Goal: Transaction & Acquisition: Obtain resource

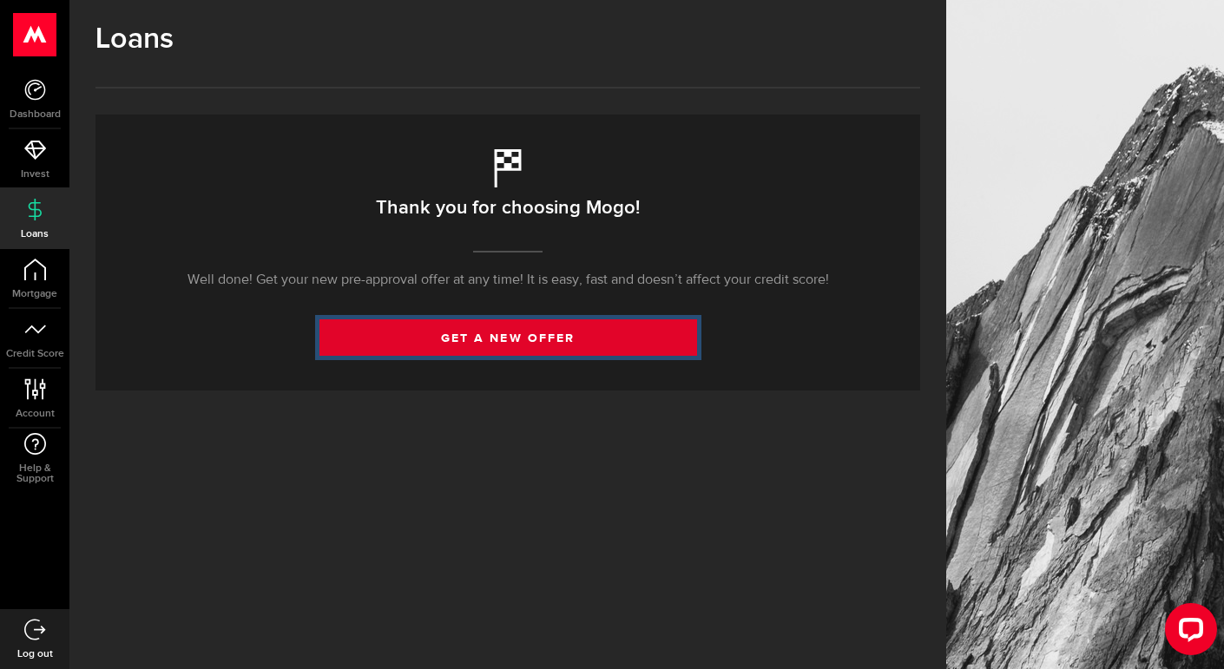
click at [425, 334] on link "get a new offer" at bounding box center [509, 338] width 378 height 36
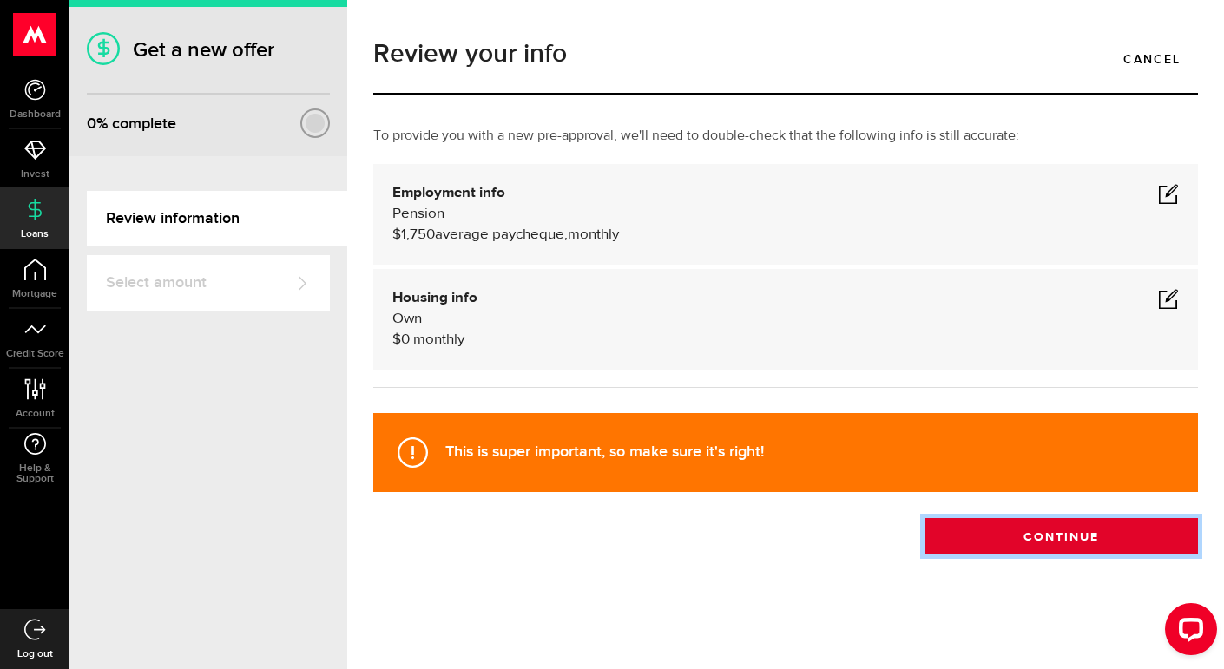
click at [1022, 534] on button "Continue" at bounding box center [1062, 536] width 274 height 36
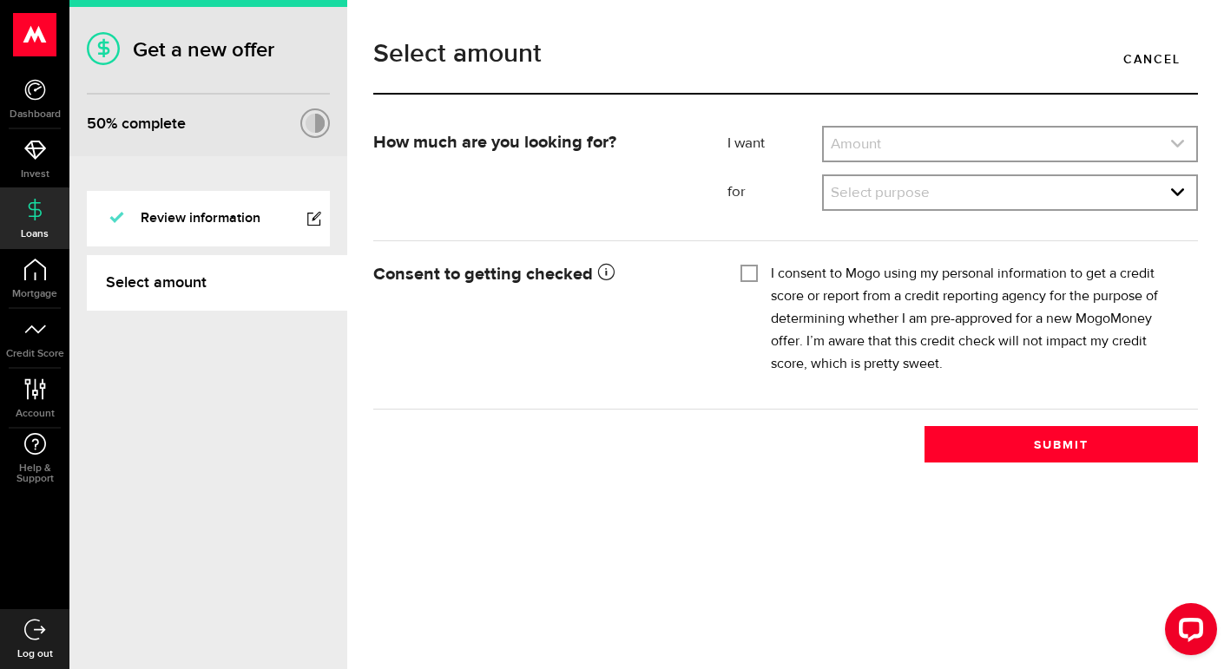
click at [962, 140] on link "expand select" at bounding box center [1010, 144] width 372 height 33
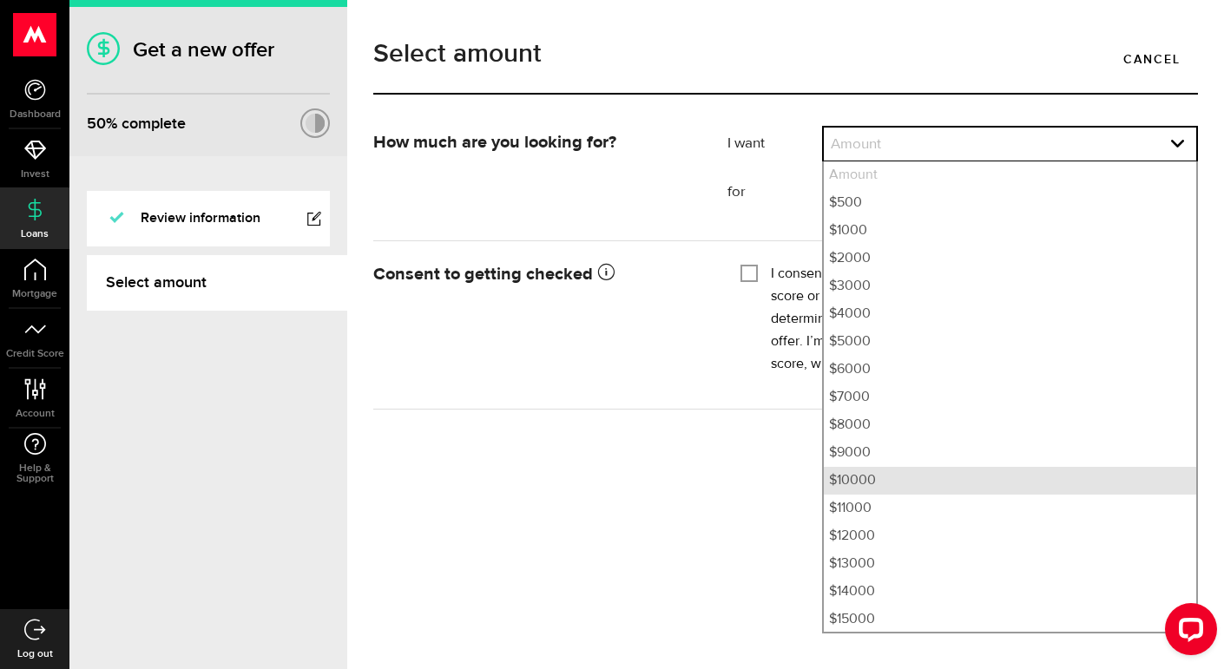
click at [884, 483] on li "$10000" at bounding box center [1010, 481] width 372 height 28
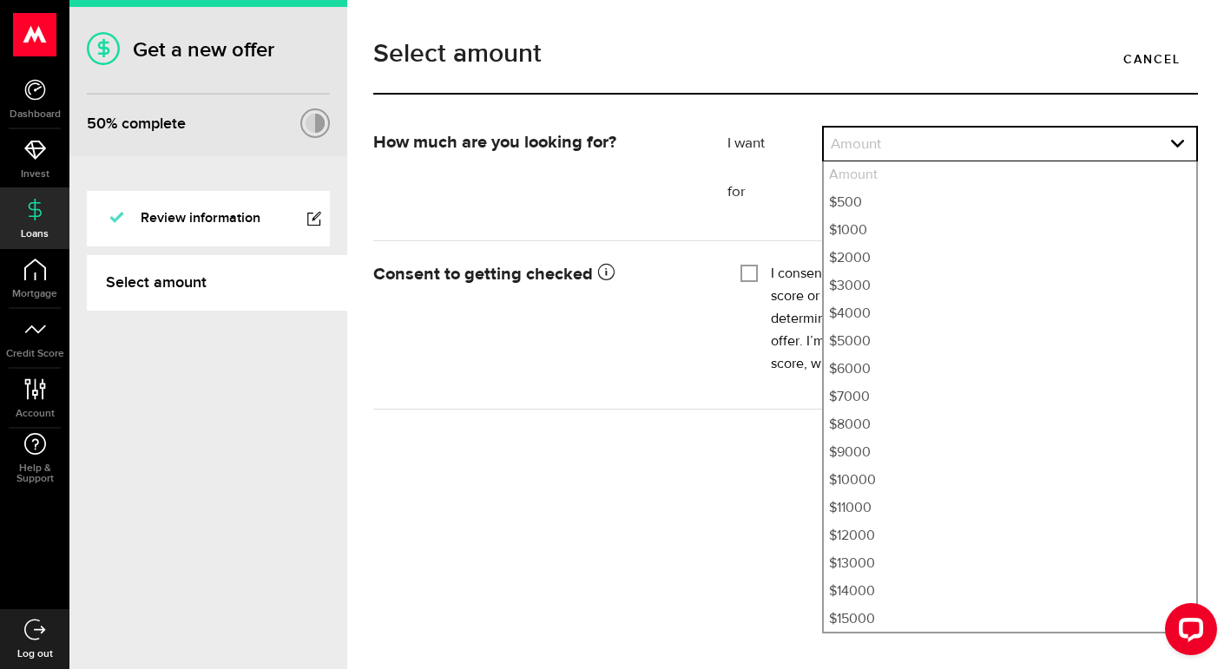
select select "10000"
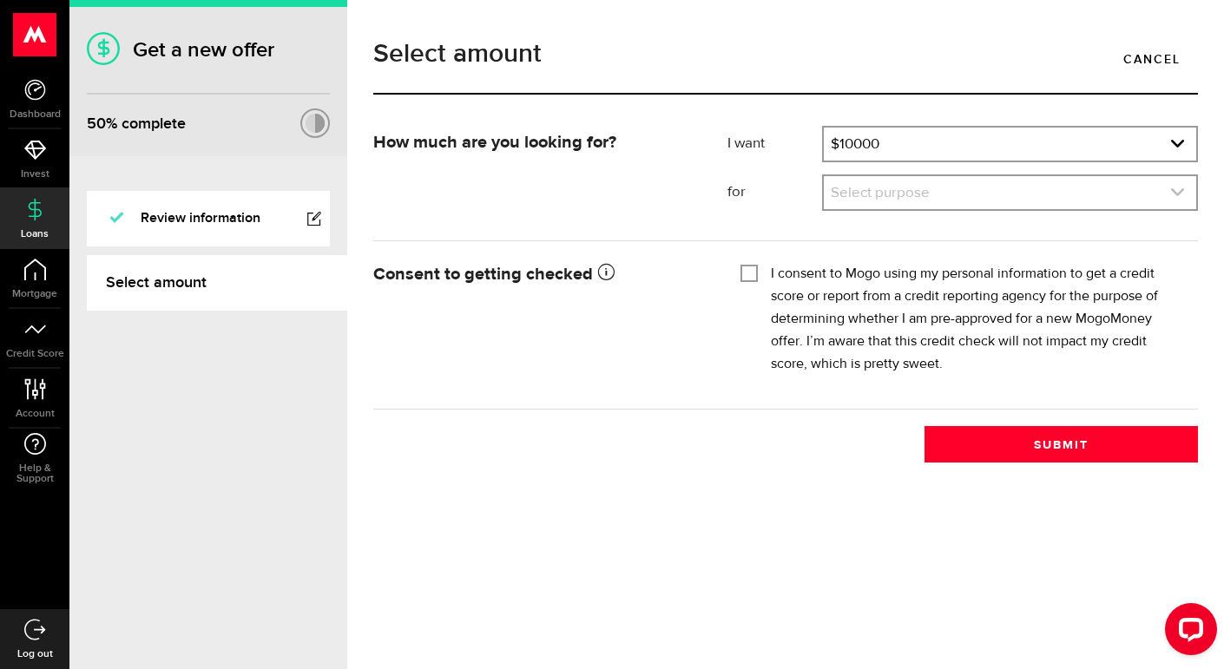
click at [889, 187] on link "expand select" at bounding box center [1010, 192] width 372 height 33
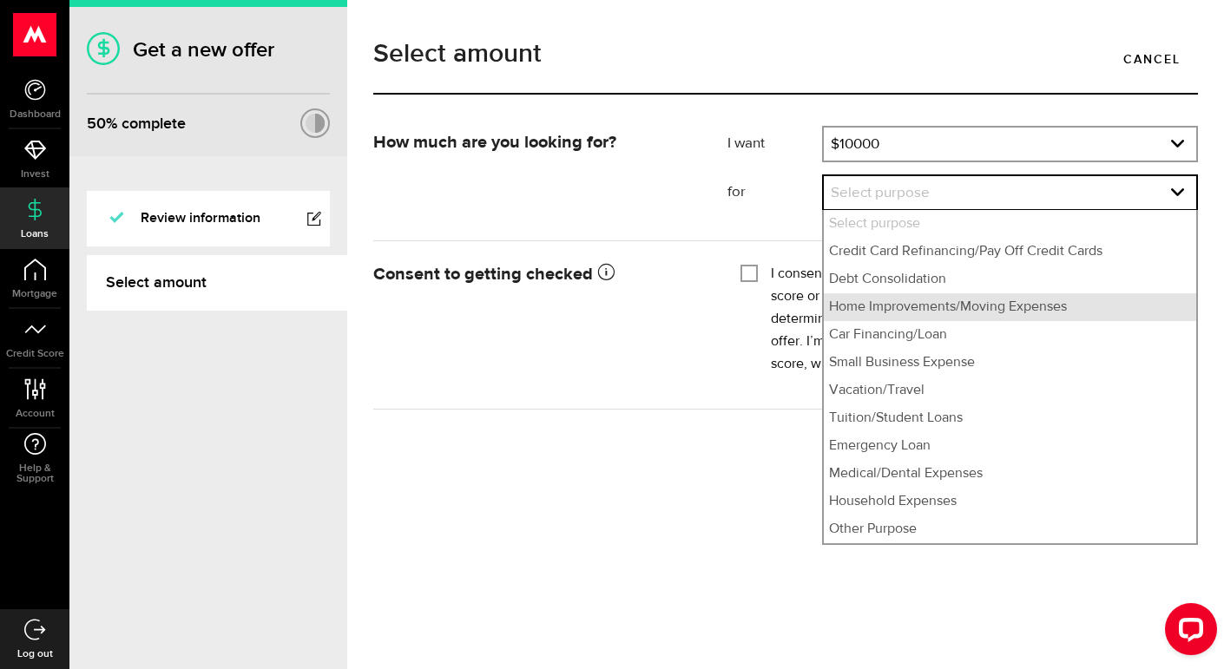
click at [884, 305] on li "Home Improvements/Moving Expenses" at bounding box center [1010, 307] width 372 height 28
select select "Home Improvements/Moving Expenses"
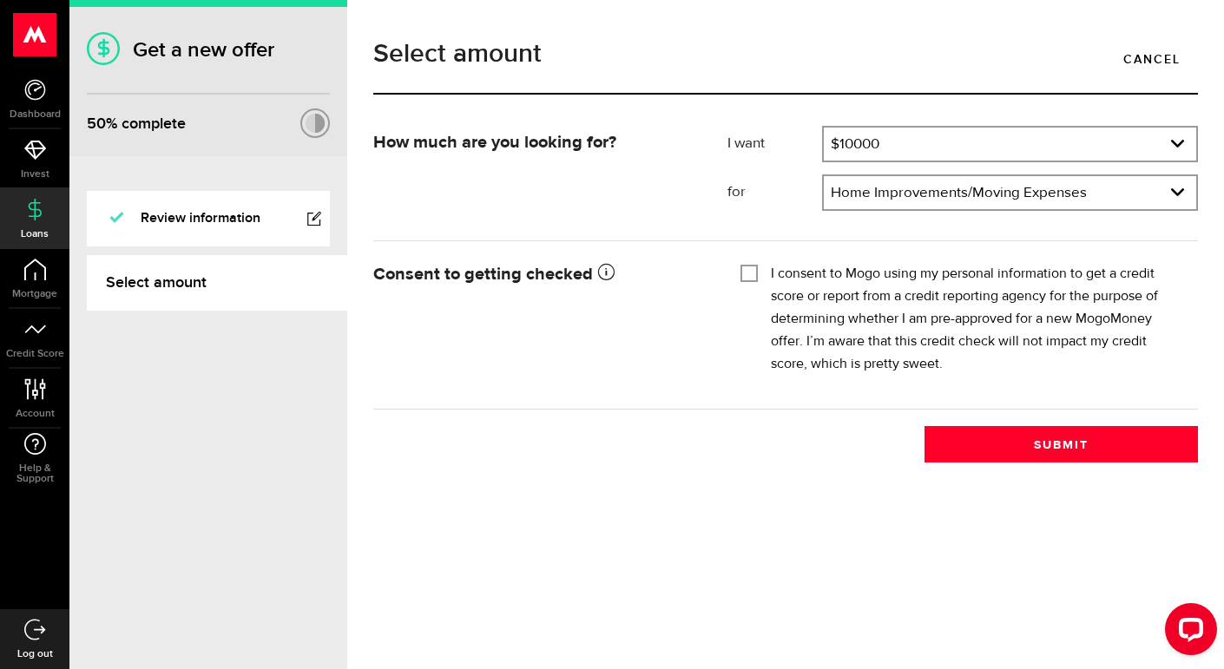
click at [745, 272] on input "I consent to Mogo using my personal information to get a credit score or report…" at bounding box center [749, 271] width 17 height 17
checkbox input "true"
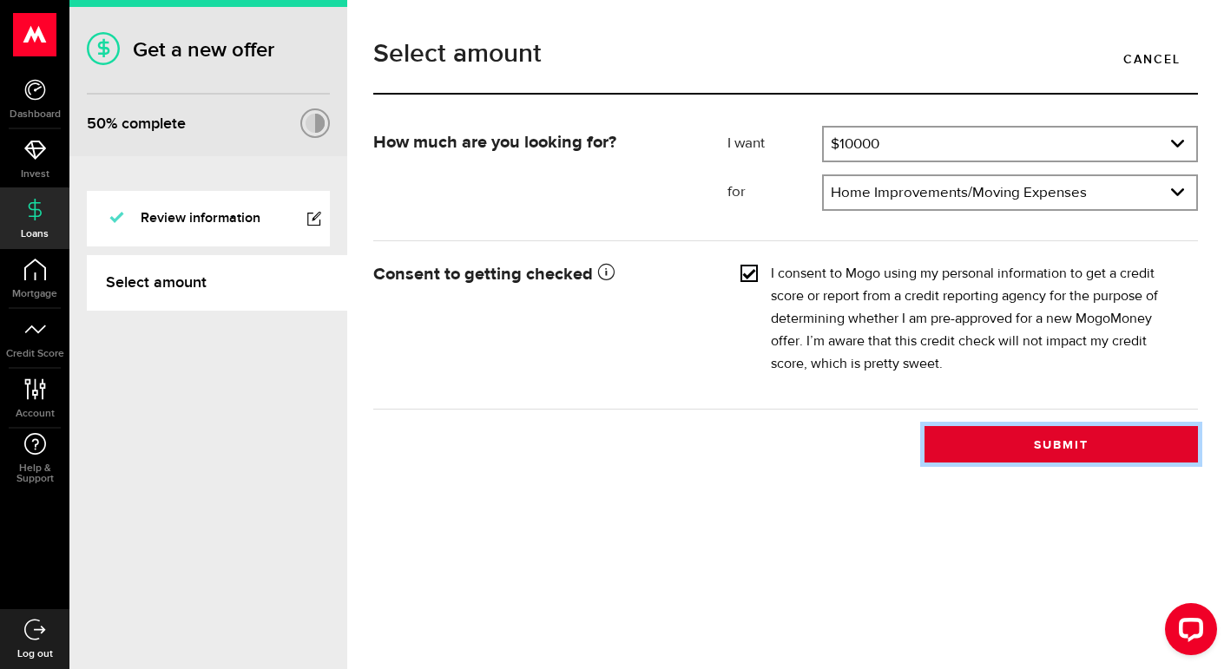
click at [988, 428] on button "Submit" at bounding box center [1062, 444] width 274 height 36
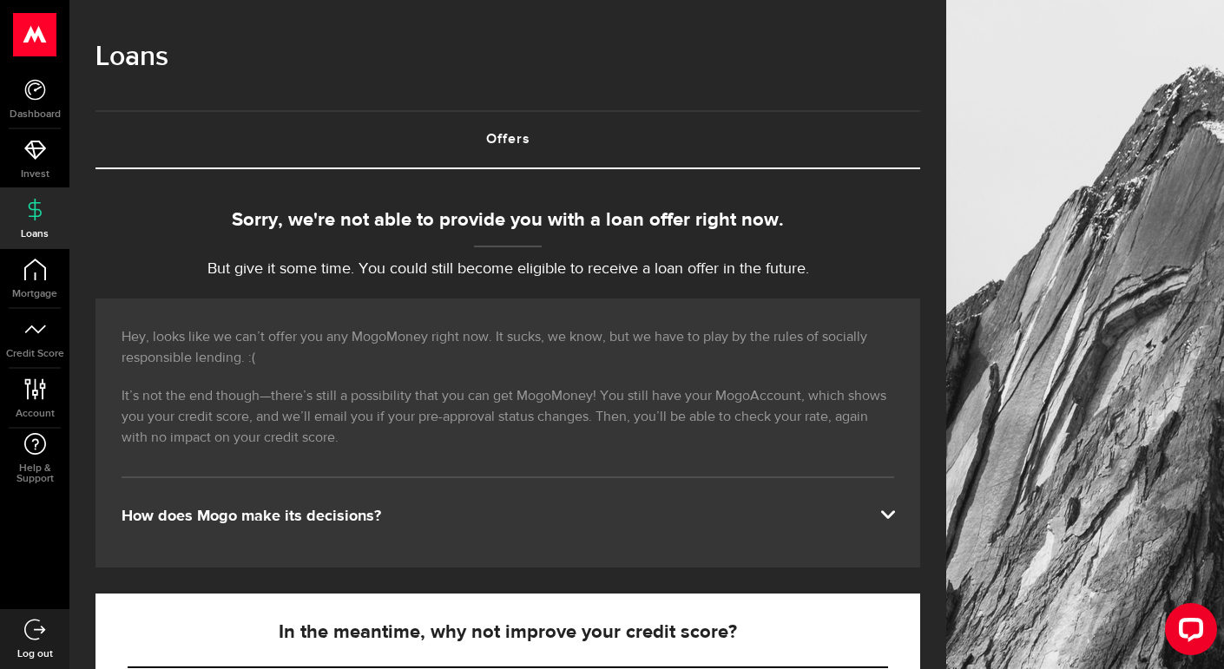
click at [745, 344] on p "Hey, looks like we can’t offer you any MogoMoney right now. It sucks, we know, …" at bounding box center [508, 348] width 773 height 42
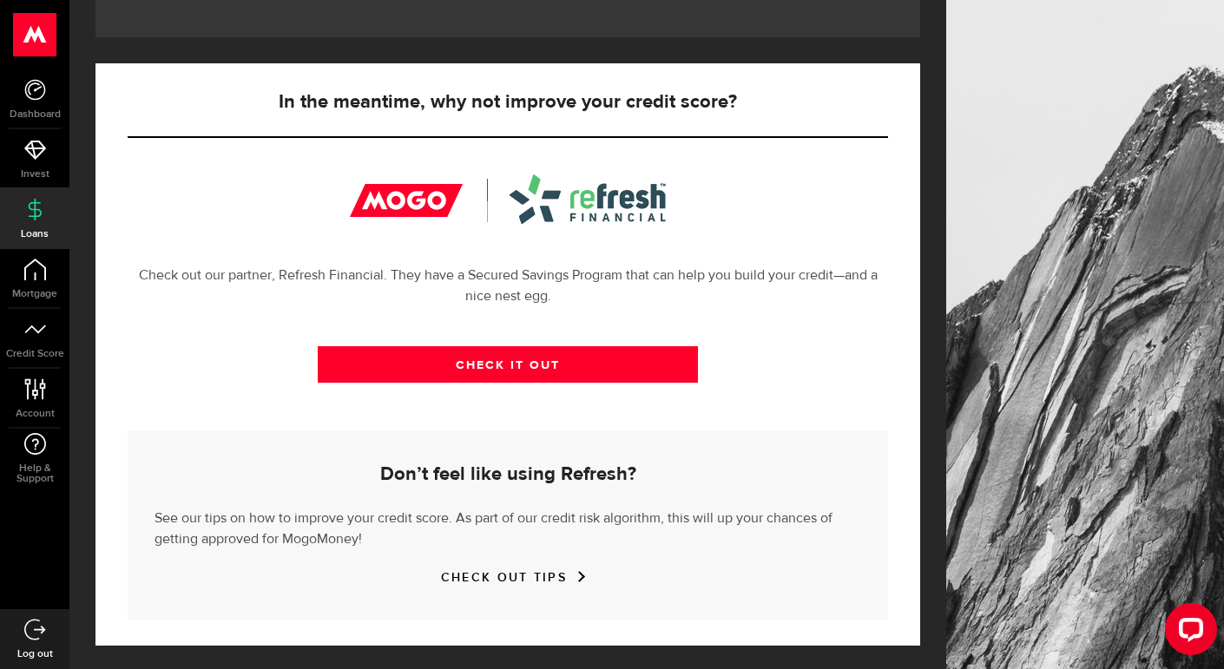
scroll to position [531, 0]
click at [24, 628] on use at bounding box center [35, 629] width 22 height 21
